Goal: Communication & Community: Ask a question

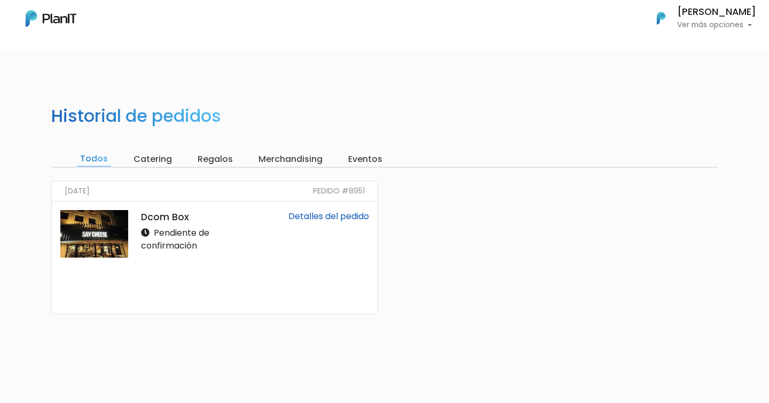
click at [322, 216] on link "Detalles del pedido" at bounding box center [328, 216] width 81 height 12
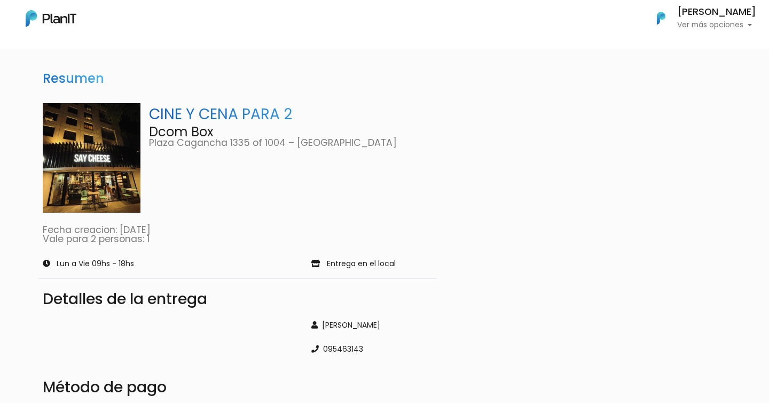
scroll to position [136, 0]
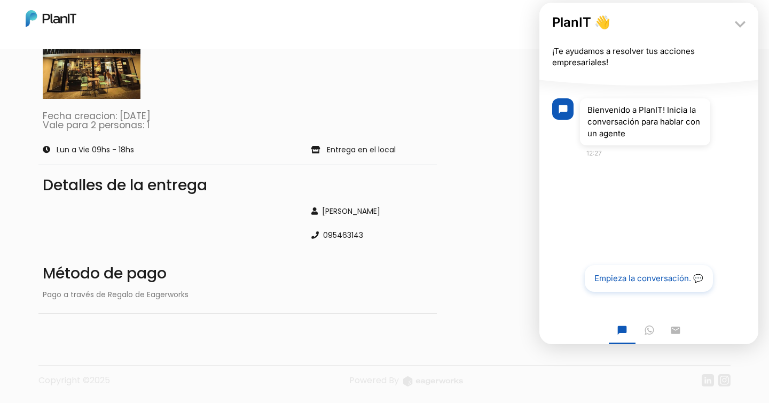
click at [651, 275] on button "Empieza la conversación. 💬" at bounding box center [649, 278] width 128 height 27
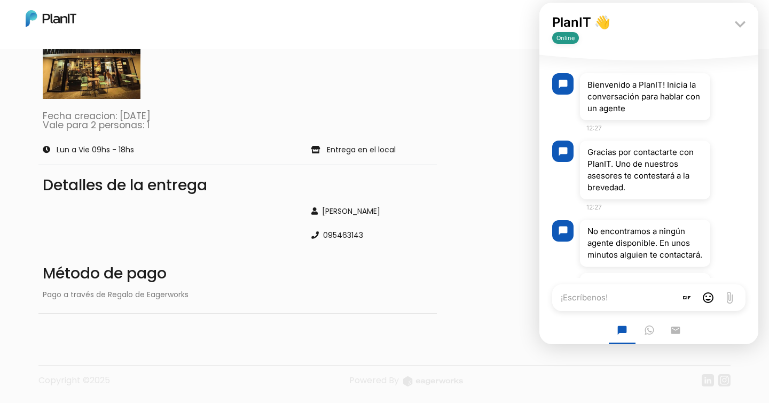
scroll to position [50, 0]
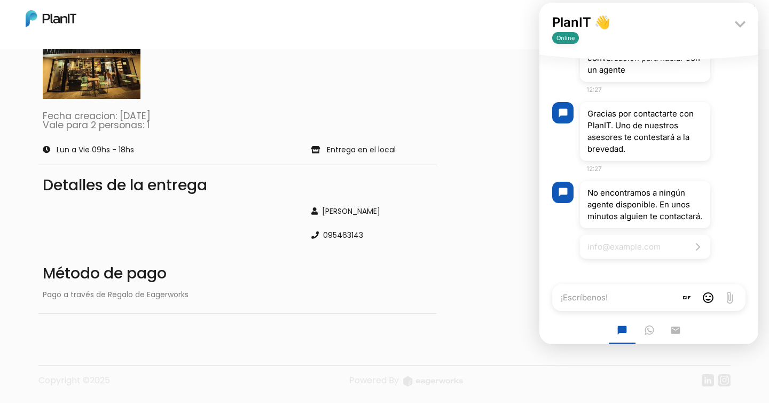
click at [665, 252] on input "Email address" at bounding box center [645, 247] width 130 height 24
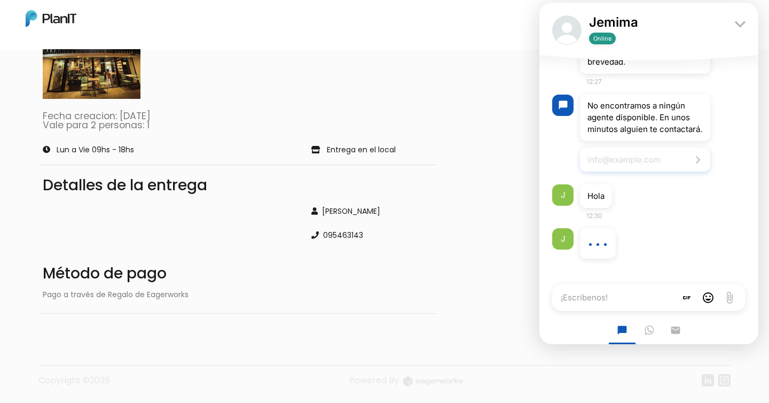
scroll to position [138, 0]
click at [585, 293] on textarea "¡Escríbenos!" at bounding box center [614, 297] width 124 height 27
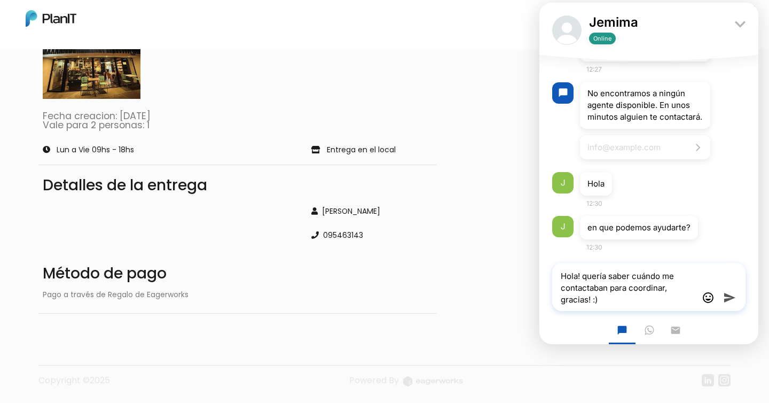
type textarea "Hola! quería saber cuándo me contactaban para coordinar, gracias! :)"
click at [726, 299] on icon "send" at bounding box center [729, 297] width 13 height 13
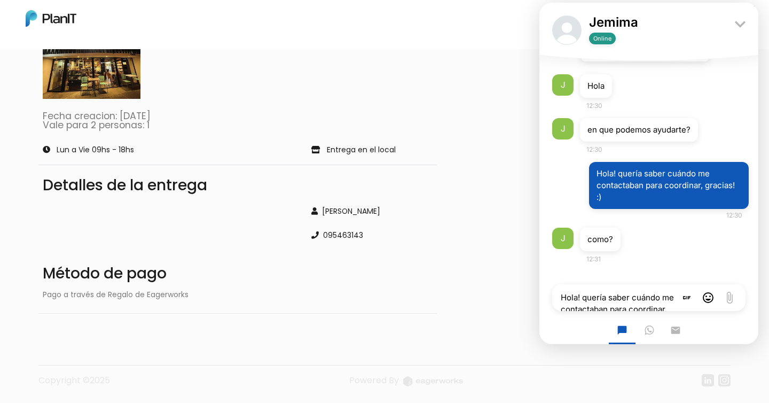
scroll to position [291, 0]
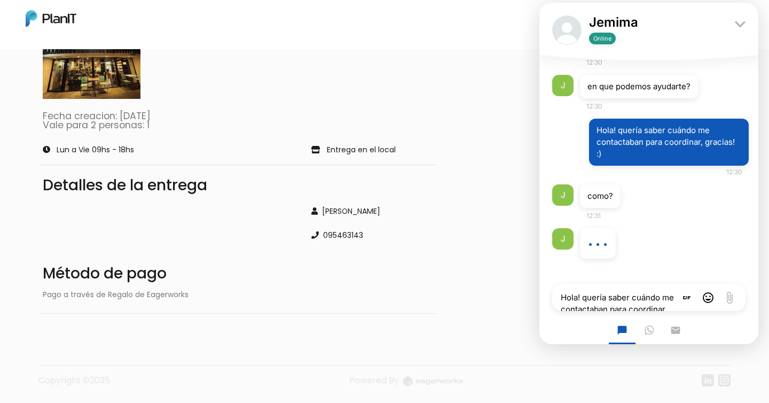
click at [566, 298] on textarea "Hola! quería saber cuándo me contactaban para coordinar, gracias! :)" at bounding box center [614, 297] width 124 height 27
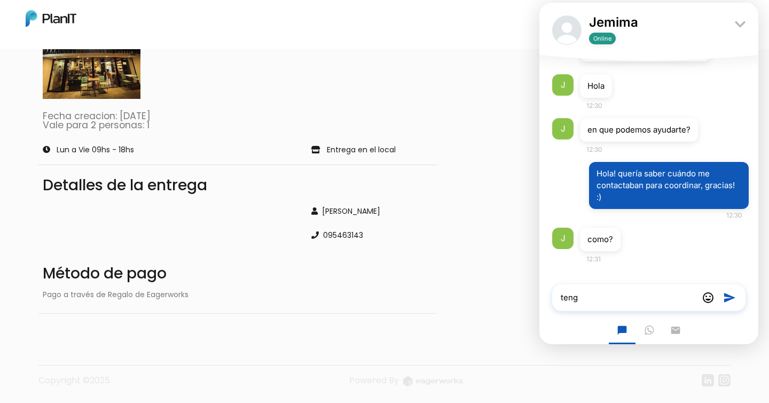
scroll to position [291, 0]
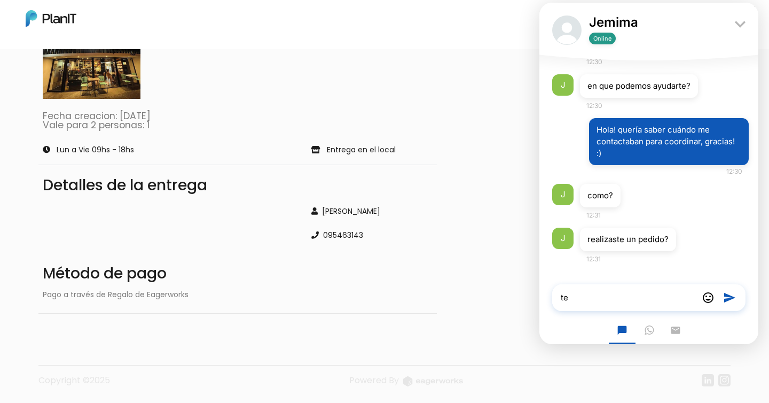
type textarea "t"
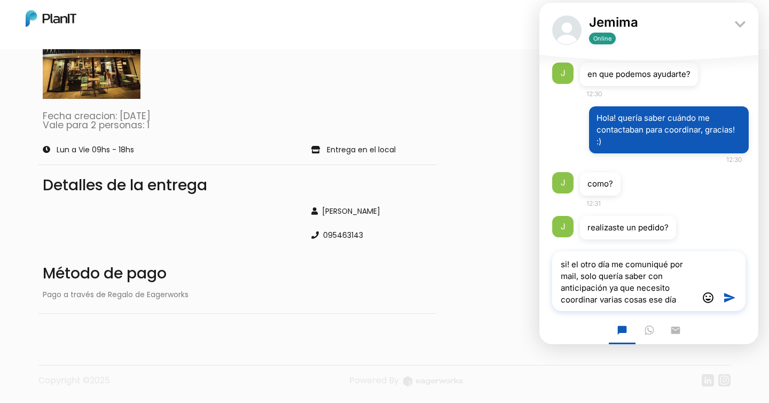
type textarea "si! el otro día me comuniqué por mail, solo quería saber con anticipación ya qu…"
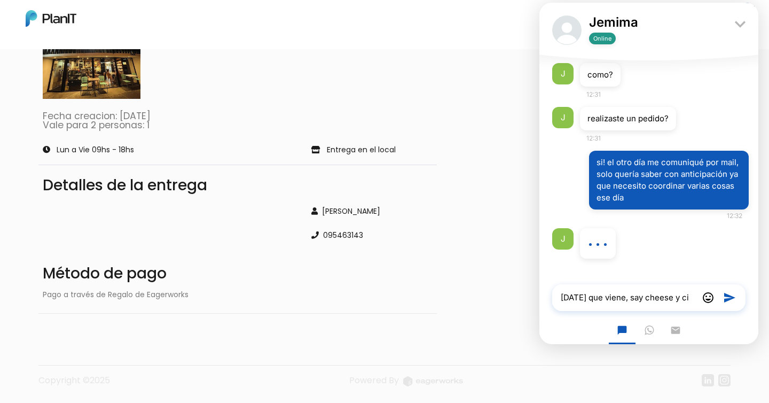
scroll to position [412, 0]
type textarea "m"
